Goal: Task Accomplishment & Management: Manage account settings

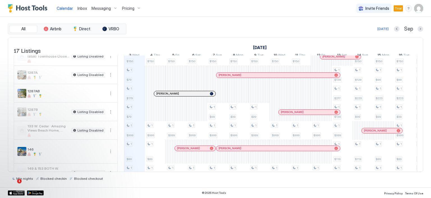
scroll to position [105, 0]
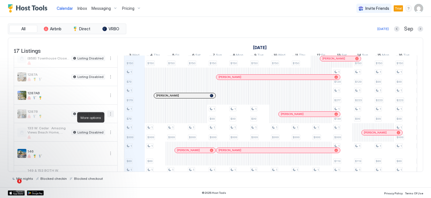
click at [112, 117] on button "More options" at bounding box center [110, 114] width 7 height 7
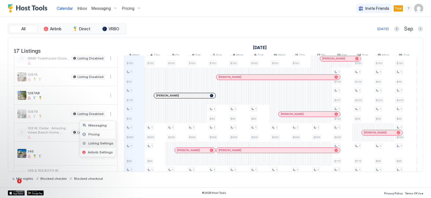
click at [100, 141] on span "Listing Settings" at bounding box center [100, 143] width 25 height 4
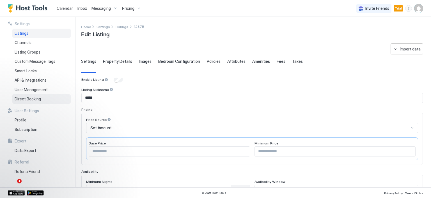
click at [41, 101] on div "Direct Booking" at bounding box center [41, 99] width 58 height 10
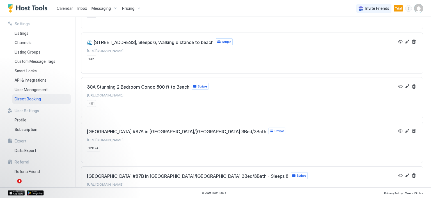
scroll to position [169, 0]
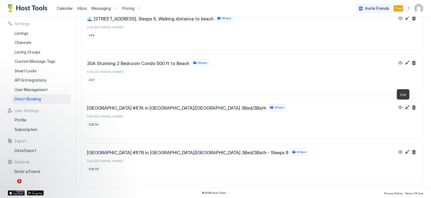
click at [404, 106] on button "Edit" at bounding box center [407, 107] width 7 height 7
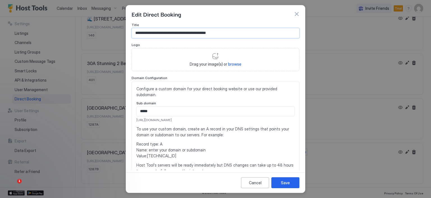
drag, startPoint x: 231, startPoint y: 32, endPoint x: 132, endPoint y: 37, distance: 98.7
click at [132, 37] on input "**********" at bounding box center [215, 33] width 167 height 10
click at [297, 13] on button "button" at bounding box center [297, 14] width 6 height 6
